Goal: Check status: Check status

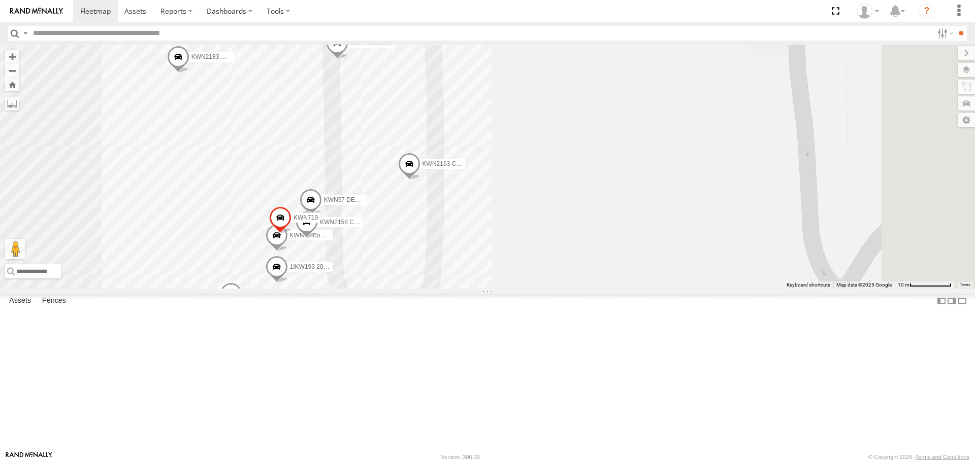
click at [288, 284] on span at bounding box center [277, 269] width 22 height 27
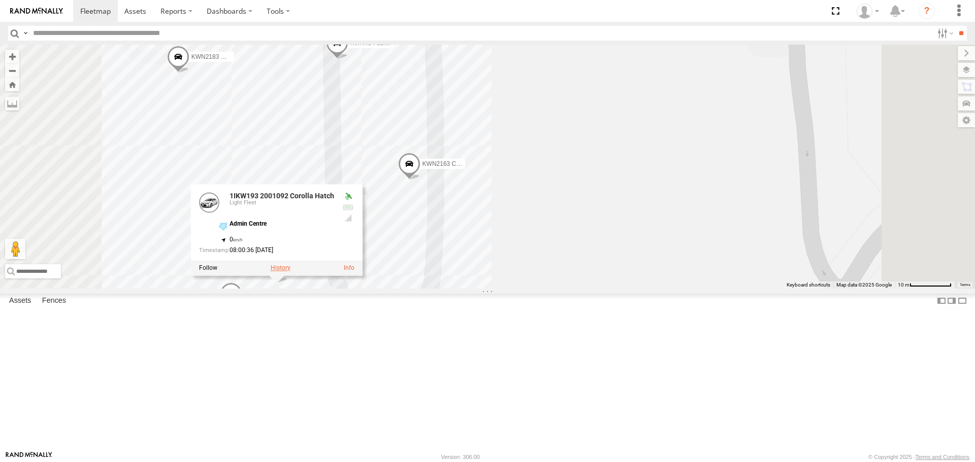
click at [290, 272] on label at bounding box center [281, 268] width 20 height 7
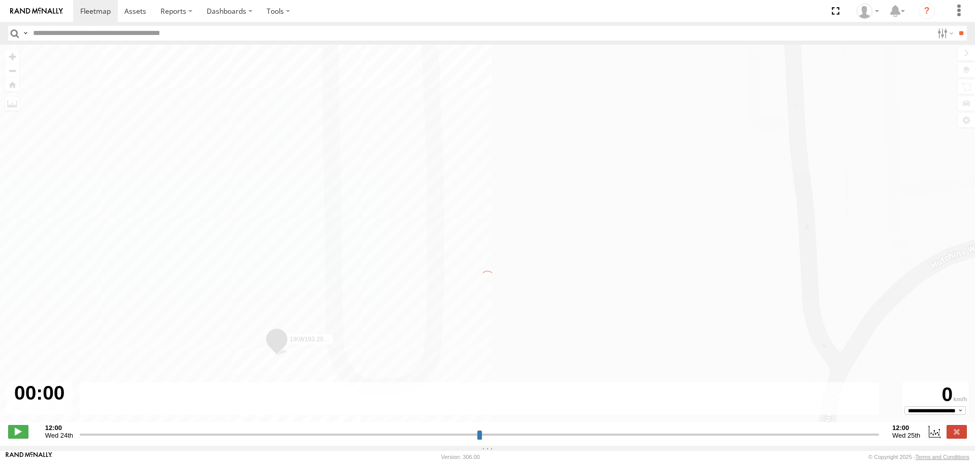
type input "**********"
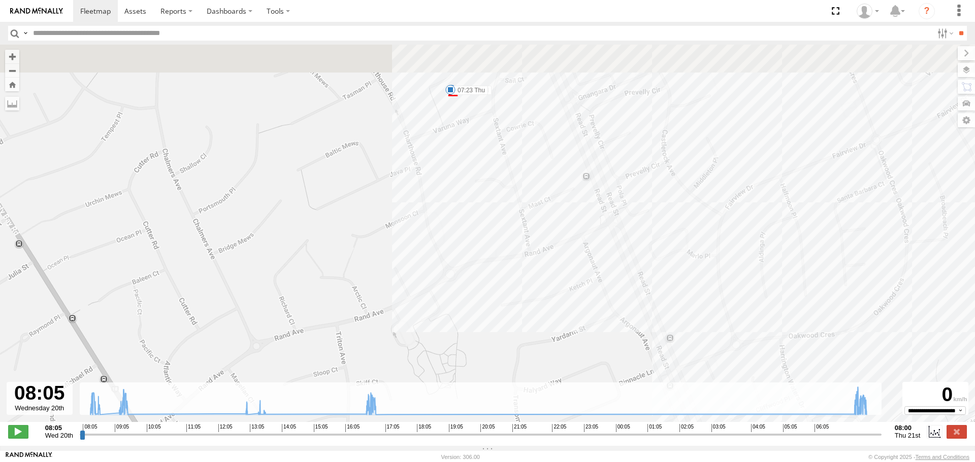
drag, startPoint x: 443, startPoint y: 222, endPoint x: 438, endPoint y: 275, distance: 53.0
click at [440, 290] on div "1IKW193 2001092 Corolla Hatch 08:15 Wed 08:30 Wed 09:16 Wed 09:22 Wed 12:57 Wed…" at bounding box center [487, 239] width 975 height 388
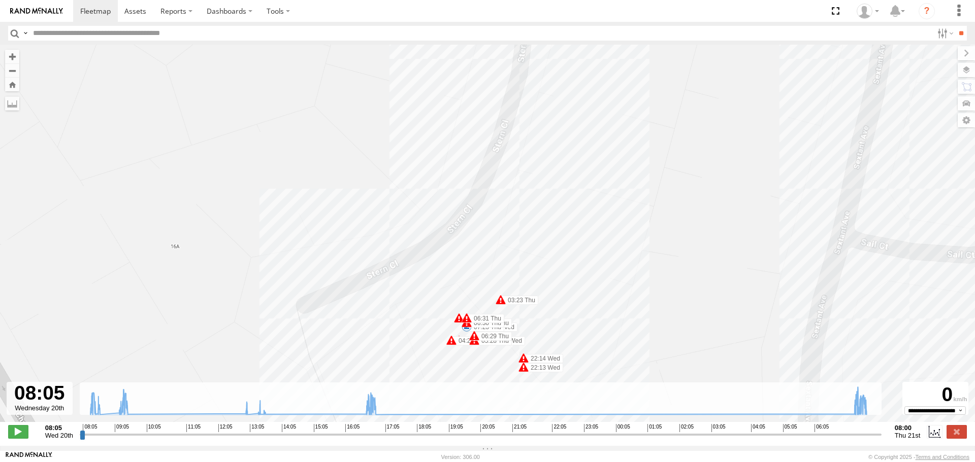
click at [475, 337] on span at bounding box center [474, 336] width 10 height 10
click at [522, 368] on span at bounding box center [523, 367] width 10 height 10
click at [452, 345] on span at bounding box center [451, 341] width 10 height 10
click at [476, 345] on span at bounding box center [474, 341] width 10 height 10
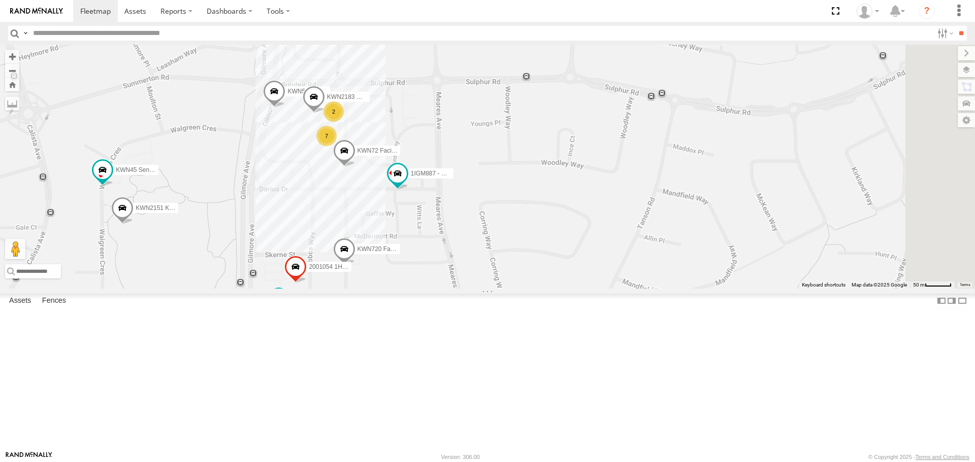
drag, startPoint x: 418, startPoint y: 124, endPoint x: 401, endPoint y: 254, distance: 131.2
click at [395, 257] on div "1HSA085 Coor. [DOMAIN_NAME] KWN59 Coord Envi&Waste 1HSS259 Coor.Enviro Plan & D…" at bounding box center [487, 167] width 975 height 244
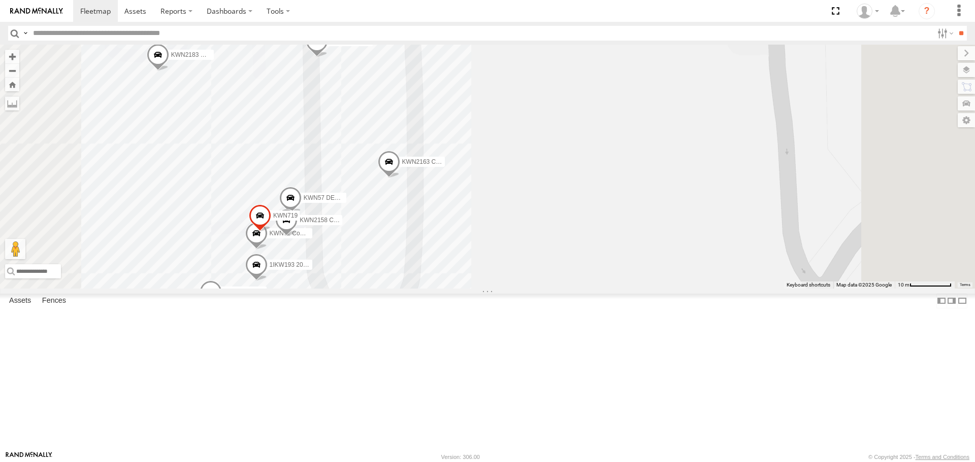
click at [268, 282] on span at bounding box center [256, 267] width 22 height 27
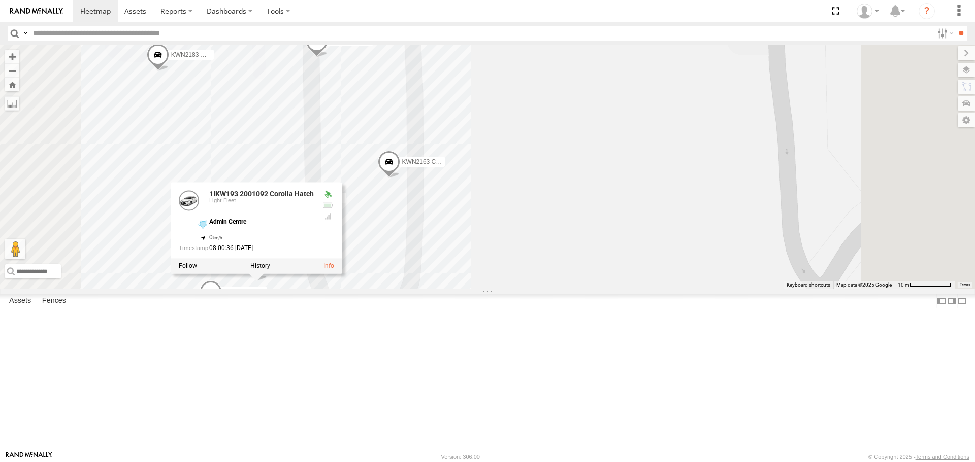
click at [342, 274] on div at bounding box center [257, 266] width 172 height 15
click at [334, 270] on link at bounding box center [328, 266] width 11 height 7
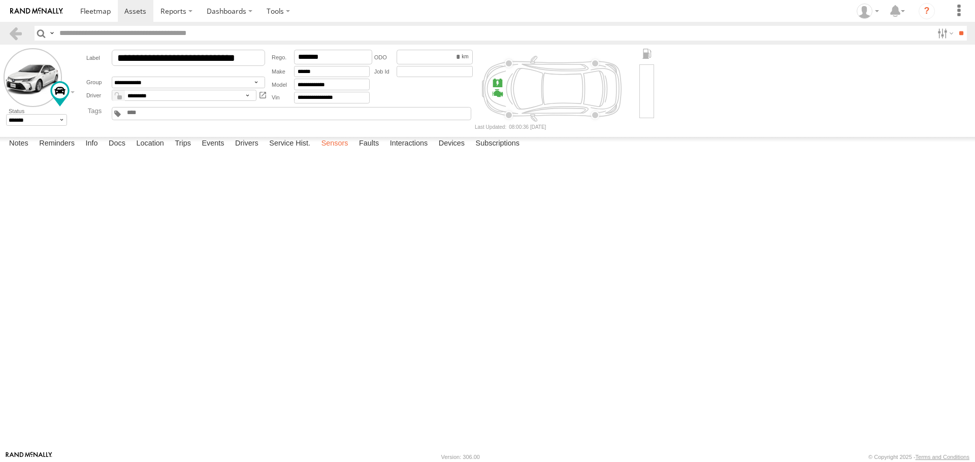
click at [332, 151] on label "Sensors" at bounding box center [334, 144] width 37 height 14
click at [371, 151] on label "Faults" at bounding box center [369, 144] width 30 height 14
click at [403, 151] on label "Interactions" at bounding box center [409, 144] width 48 height 14
click at [455, 151] on label "Devices" at bounding box center [452, 144] width 36 height 14
click at [492, 151] on label "Subscriptions" at bounding box center [498, 144] width 54 height 14
